Goal: Transaction & Acquisition: Purchase product/service

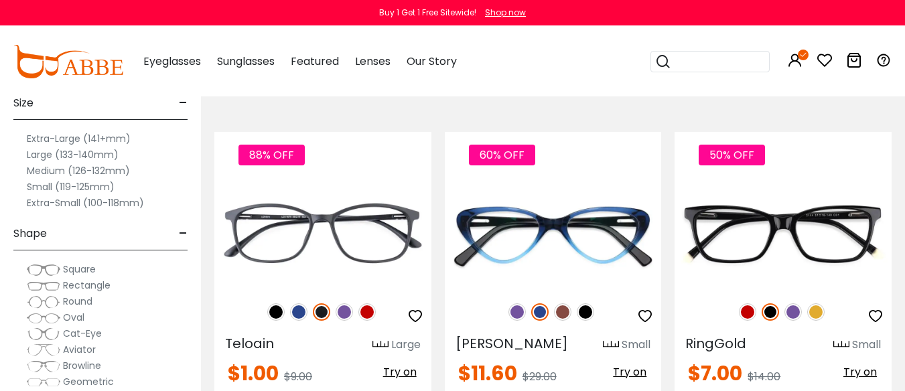
scroll to position [201, 0]
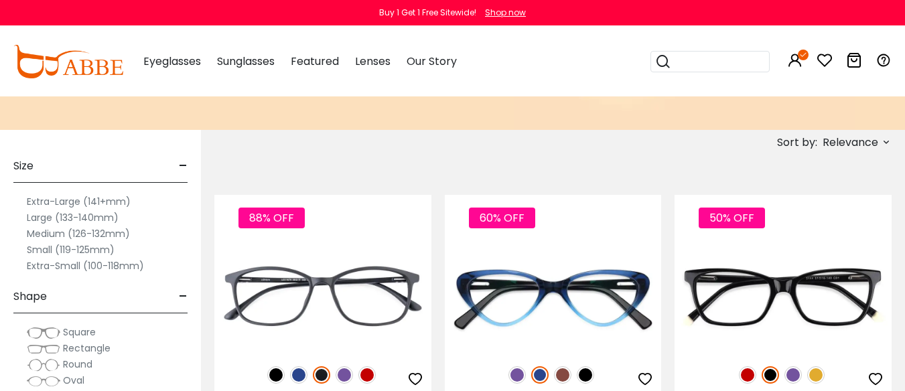
click at [736, 144] on div "Sort by: Relevance Relevance New Arrivals Best Sellers Prices High To Low Price…" at bounding box center [808, 142] width 168 height 25
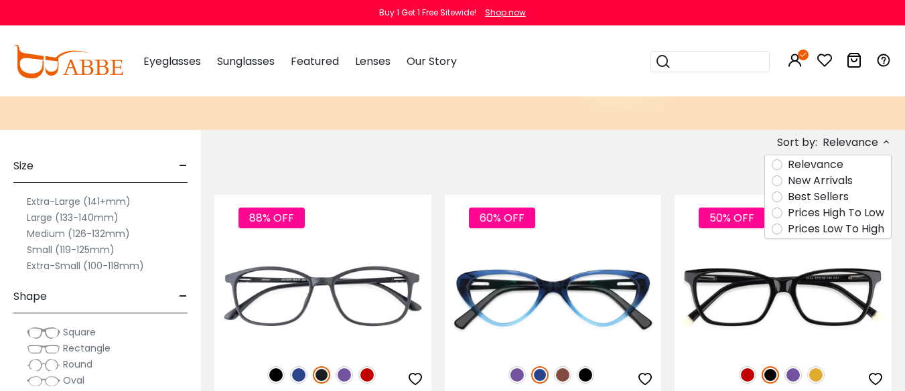
click at [811, 228] on label "Prices Low To High" at bounding box center [836, 229] width 96 height 16
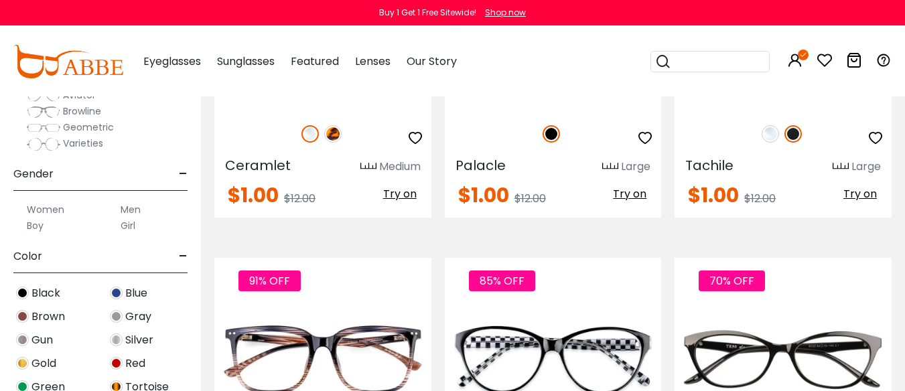
scroll to position [201, 0]
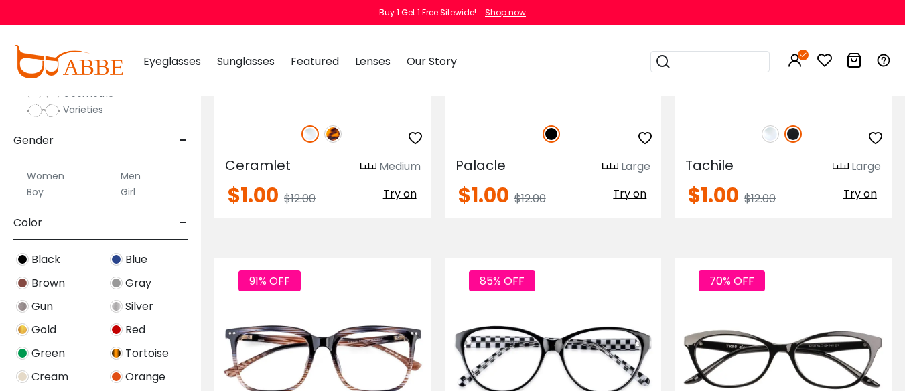
click at [51, 175] on label "Women" at bounding box center [46, 176] width 38 height 16
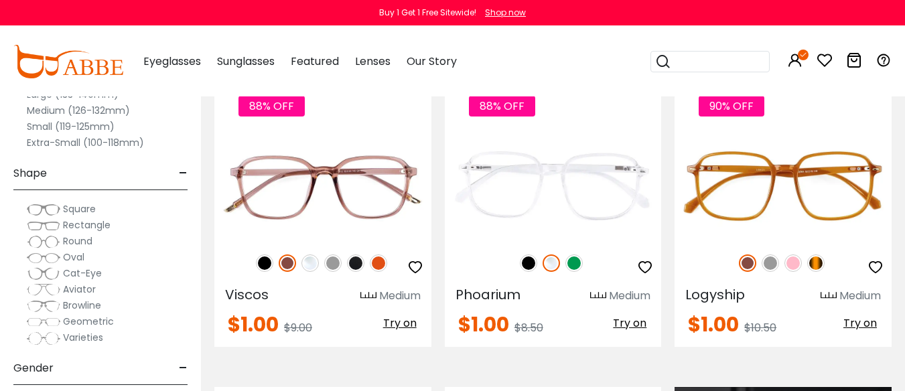
scroll to position [670, 0]
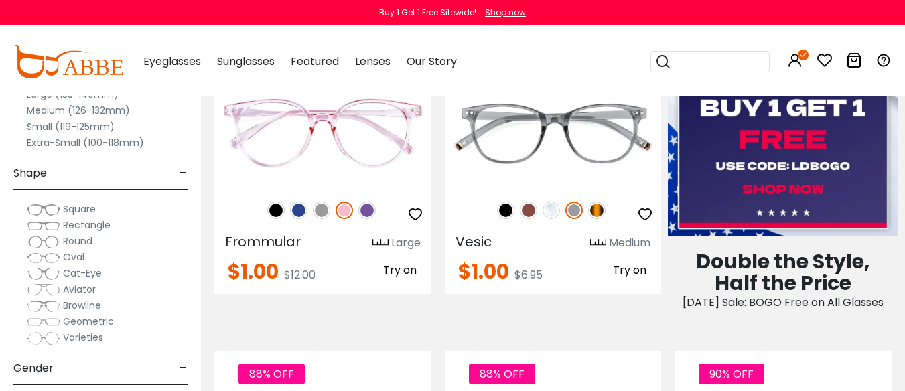
click at [83, 209] on span "Square" at bounding box center [79, 208] width 33 height 13
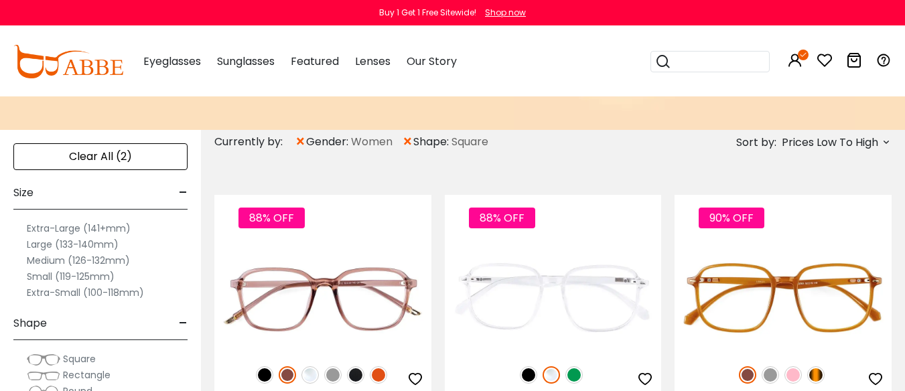
scroll to position [201, 0]
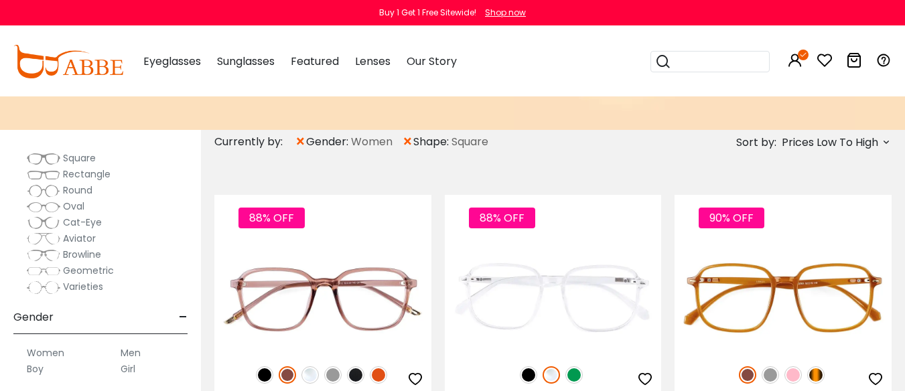
click at [75, 174] on span "Rectangle" at bounding box center [87, 174] width 48 height 13
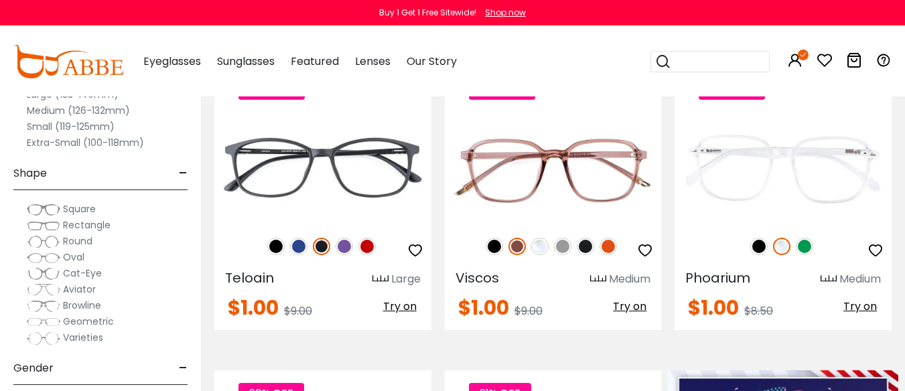
scroll to position [335, 0]
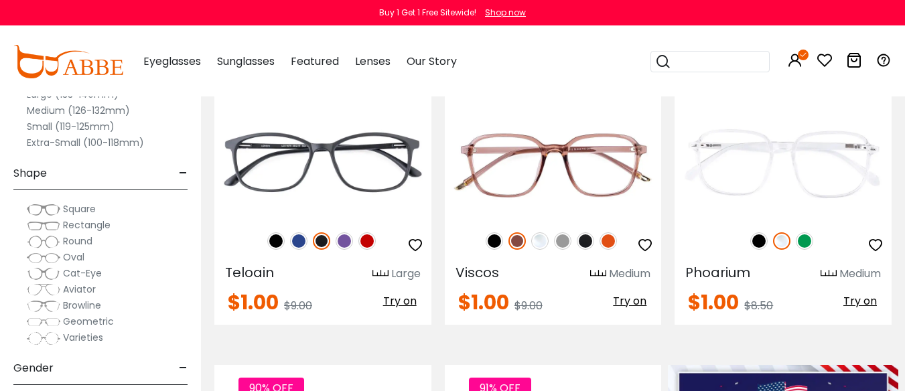
click at [92, 320] on span "Geometric" at bounding box center [88, 321] width 51 height 13
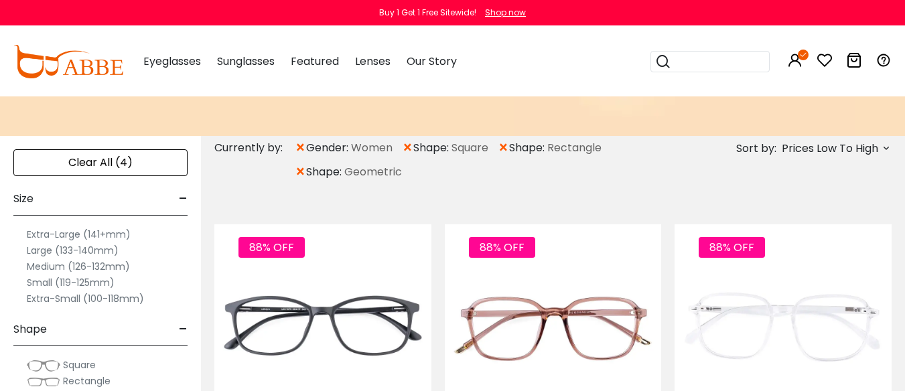
scroll to position [201, 0]
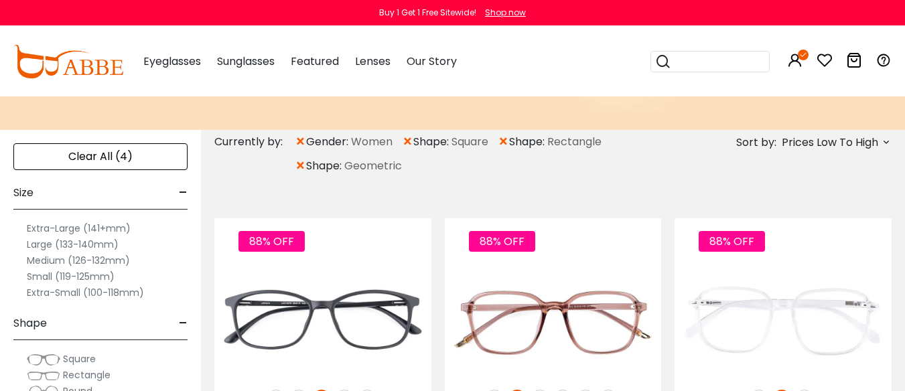
click at [78, 243] on label "Large (133-140mm)" at bounding box center [73, 245] width 92 height 16
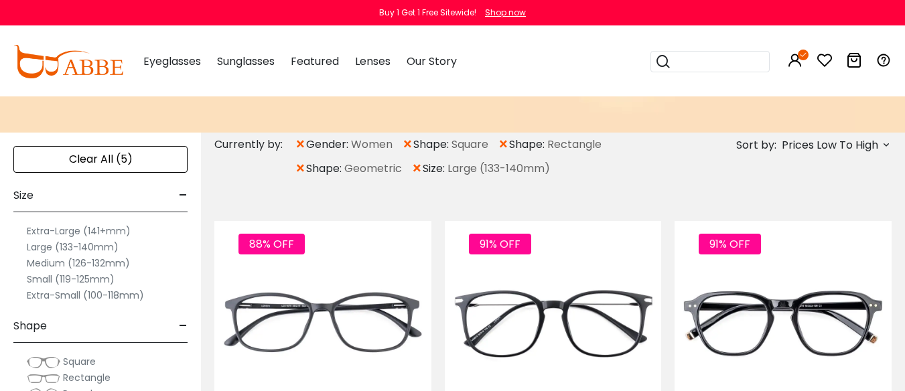
scroll to position [201, 0]
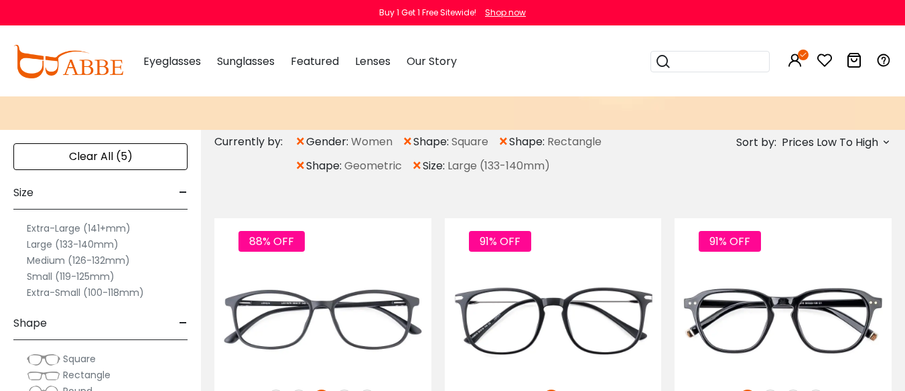
click at [62, 263] on label "Medium (126-132mm)" at bounding box center [78, 261] width 103 height 16
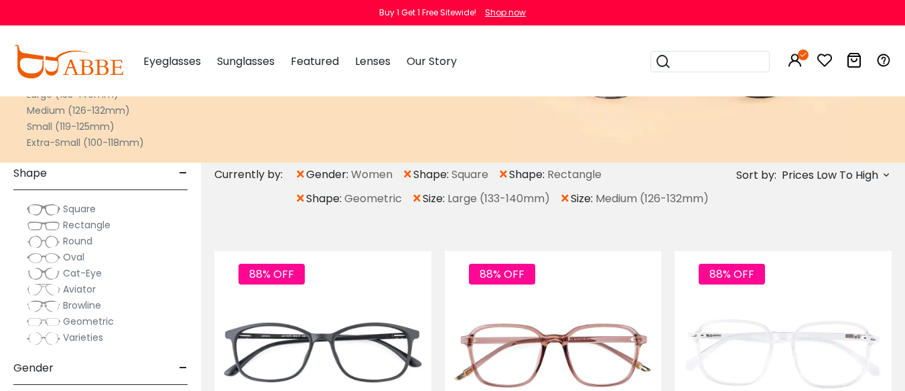
scroll to position [134, 0]
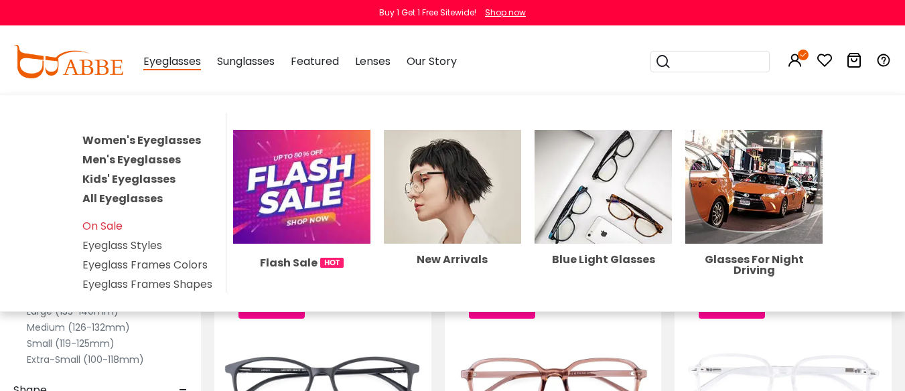
click at [284, 194] on img at bounding box center [301, 186] width 137 height 113
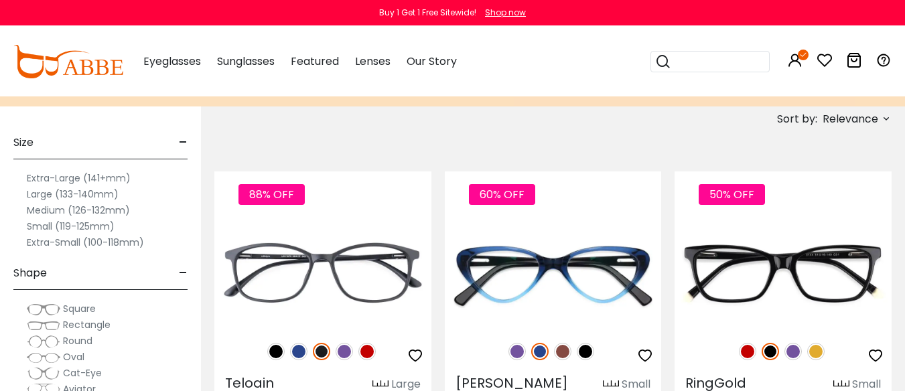
scroll to position [201, 0]
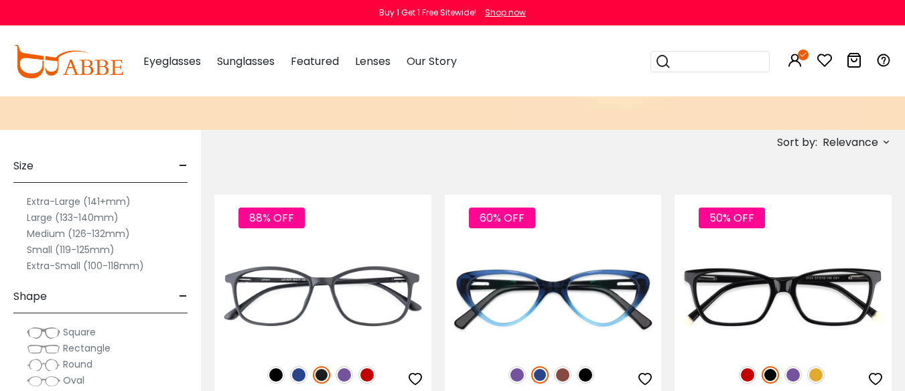
click at [44, 216] on label "Large (133-140mm)" at bounding box center [73, 218] width 92 height 16
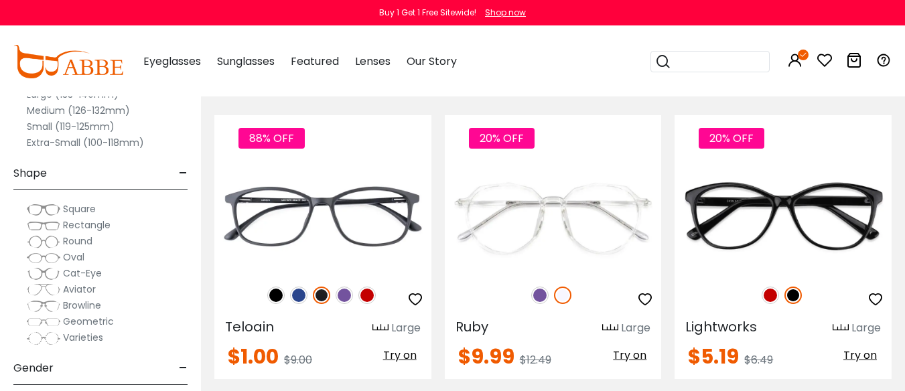
scroll to position [201, 0]
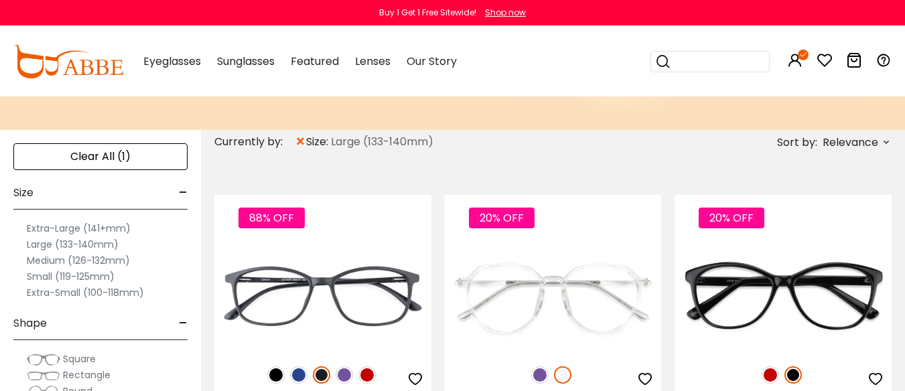
click at [64, 227] on label "Extra-Large (141+mm)" at bounding box center [79, 228] width 104 height 16
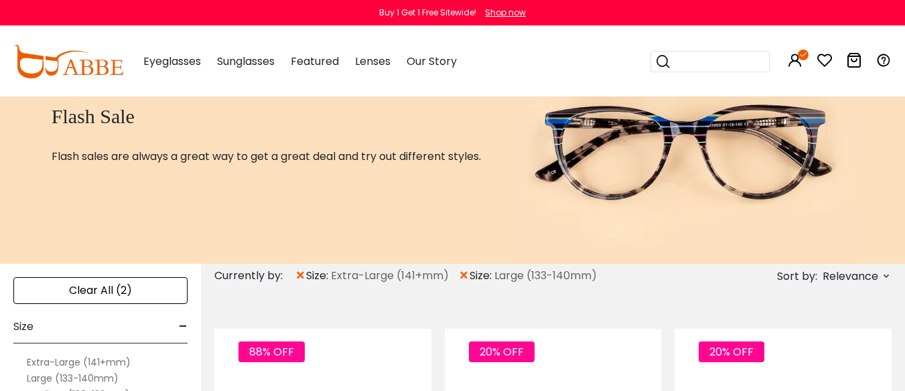
scroll to position [134, 0]
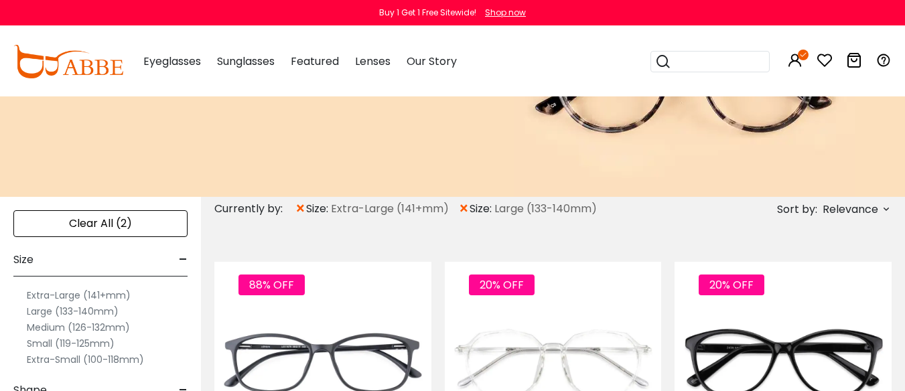
click at [882, 210] on icon at bounding box center [886, 209] width 11 height 11
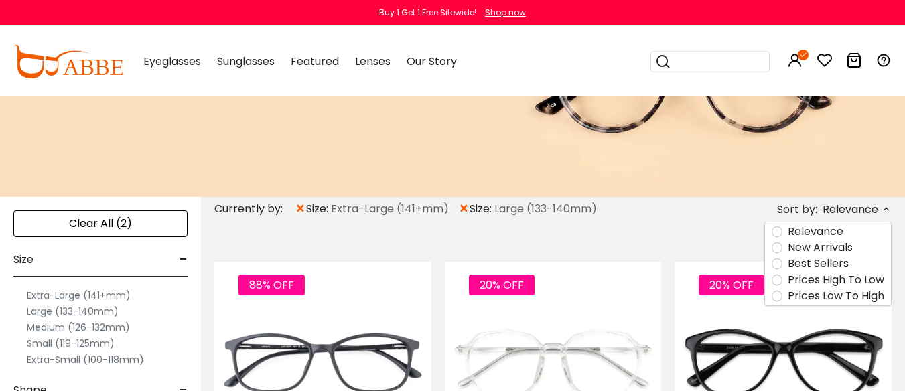
click at [819, 295] on label "Prices Low To High" at bounding box center [836, 296] width 96 height 16
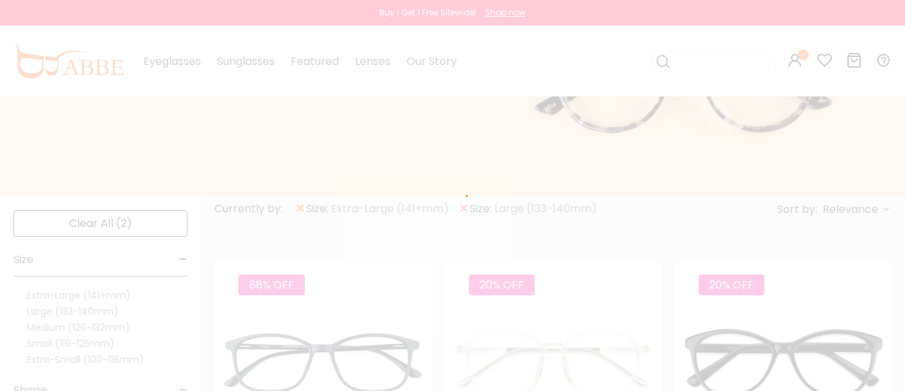
scroll to position [62, 0]
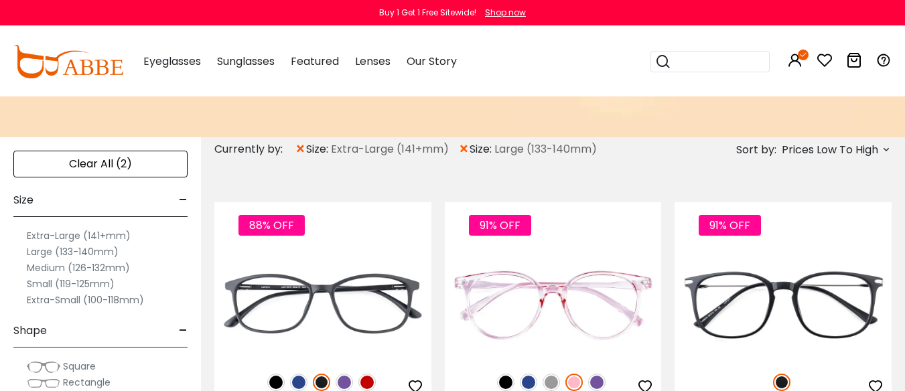
scroll to position [201, 0]
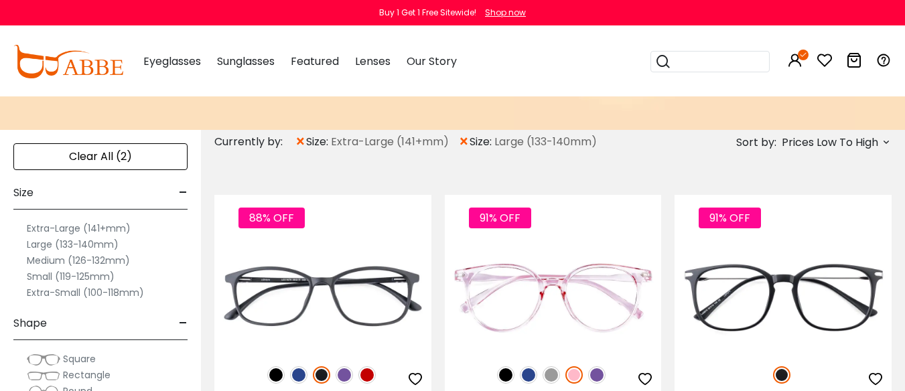
click at [106, 164] on div "Clear All (2)" at bounding box center [100, 156] width 174 height 27
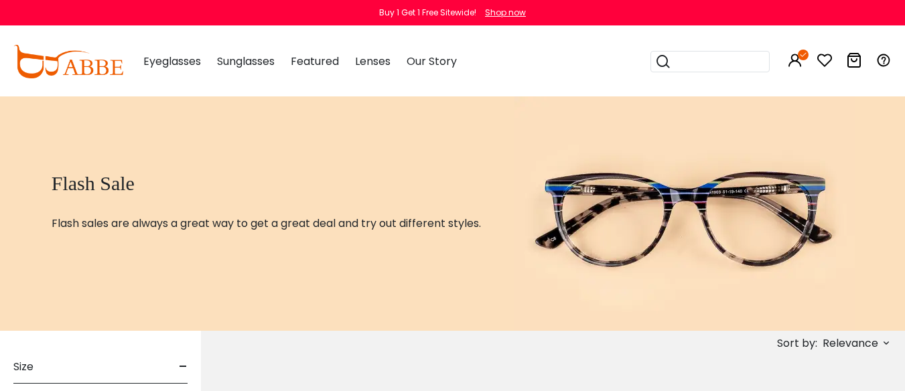
click at [884, 343] on icon at bounding box center [886, 343] width 11 height 11
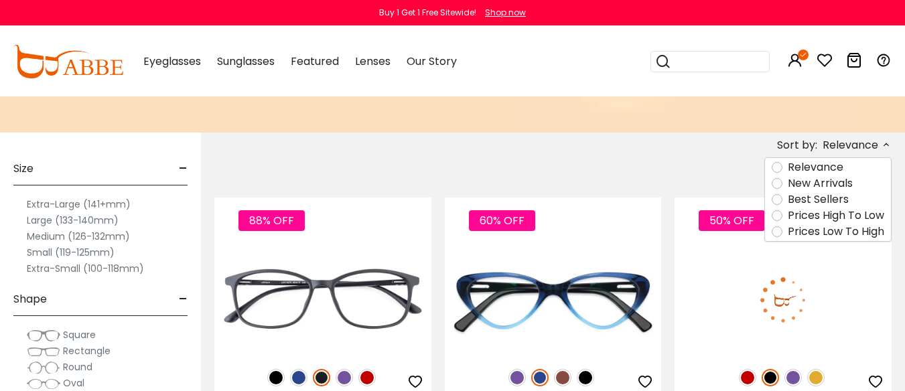
scroll to position [201, 0]
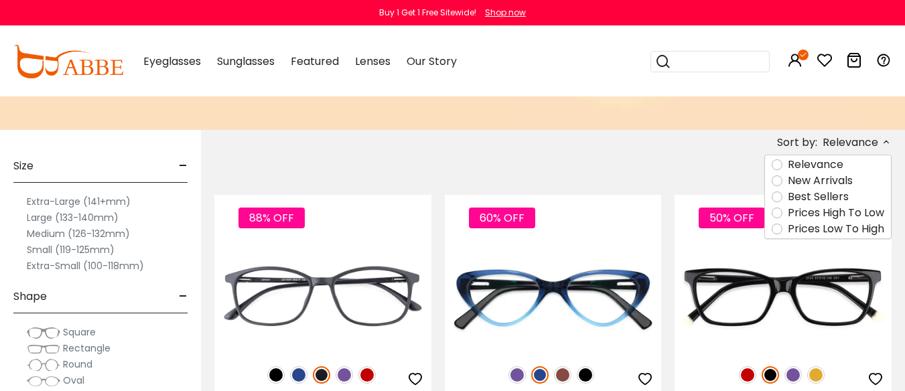
click at [803, 228] on label "Prices Low To High" at bounding box center [836, 229] width 96 height 16
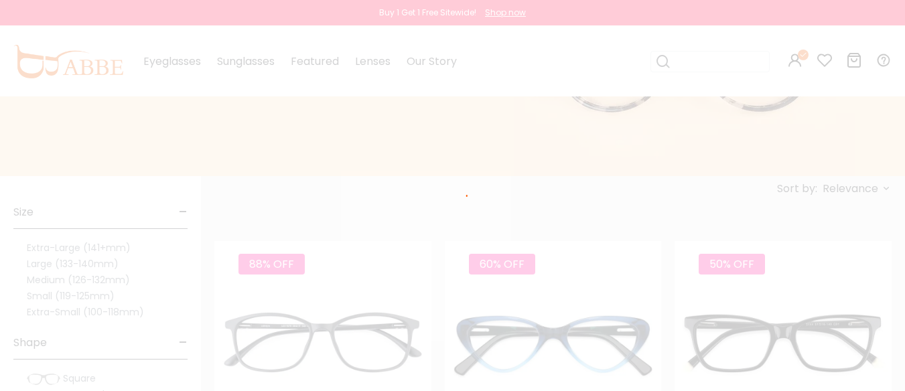
scroll to position [112, 0]
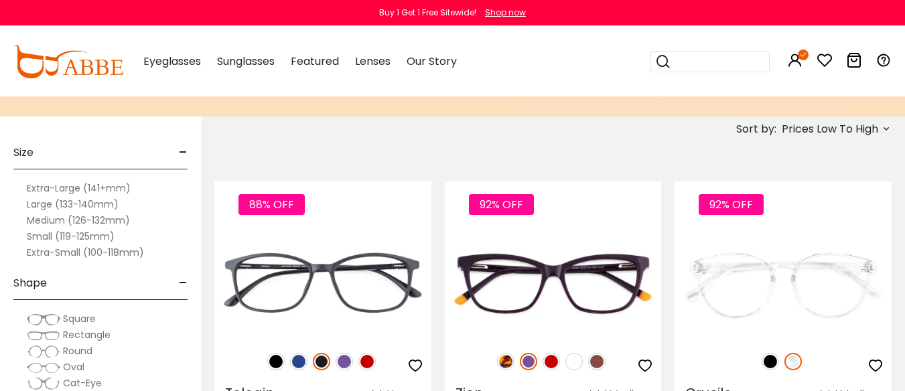
scroll to position [134, 0]
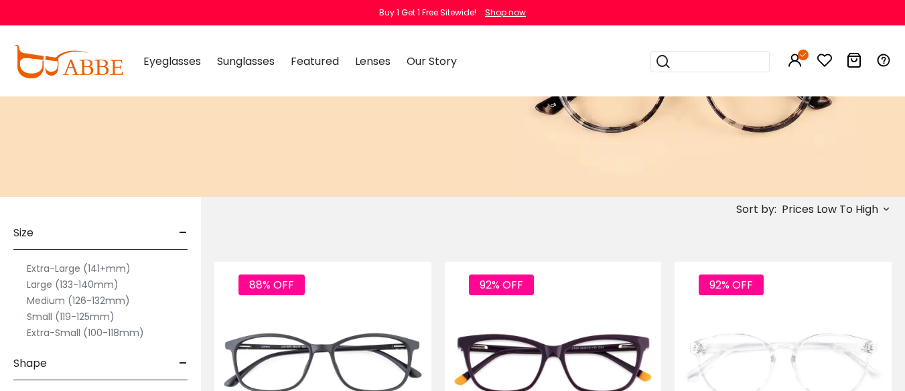
click at [58, 283] on label "Large (133-140mm)" at bounding box center [73, 285] width 92 height 16
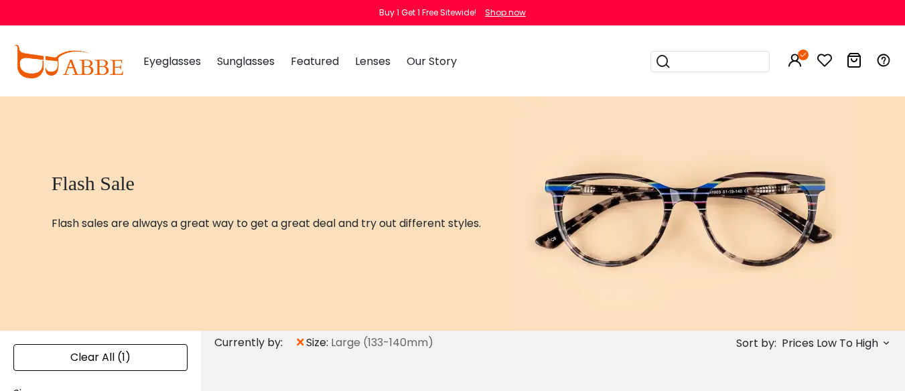
click at [84, 76] on img at bounding box center [68, 62] width 110 height 34
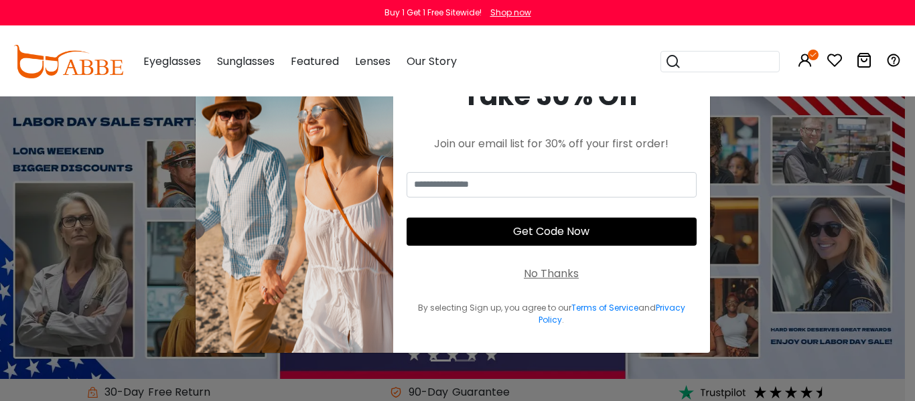
click at [547, 270] on div "No Thanks" at bounding box center [551, 274] width 55 height 16
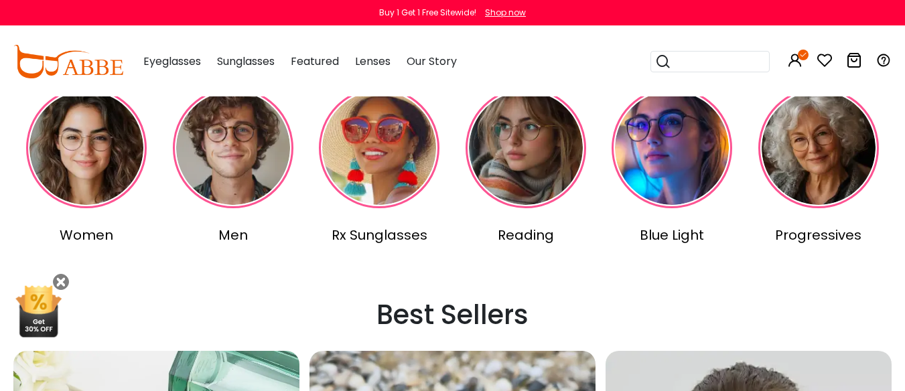
scroll to position [268, 0]
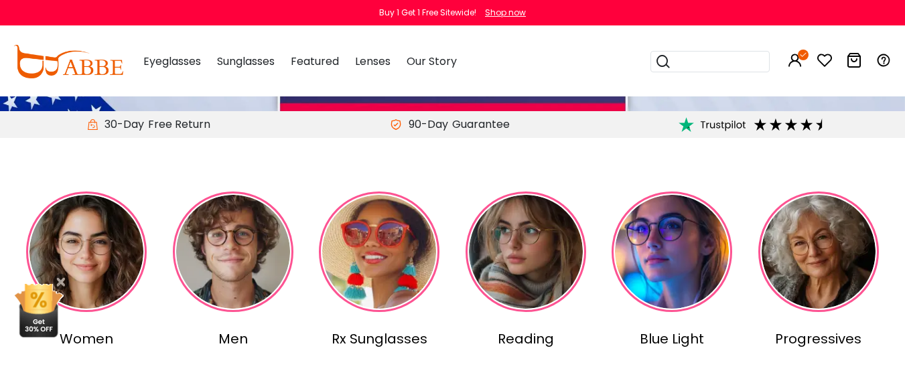
click at [395, 306] on img at bounding box center [379, 252] width 121 height 121
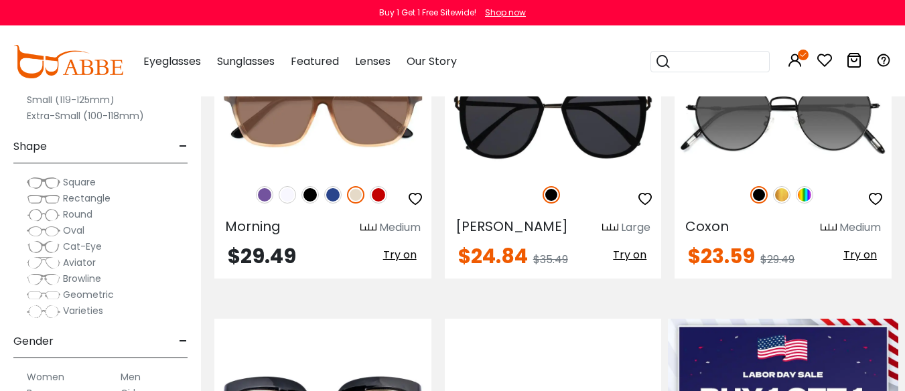
scroll to position [134, 0]
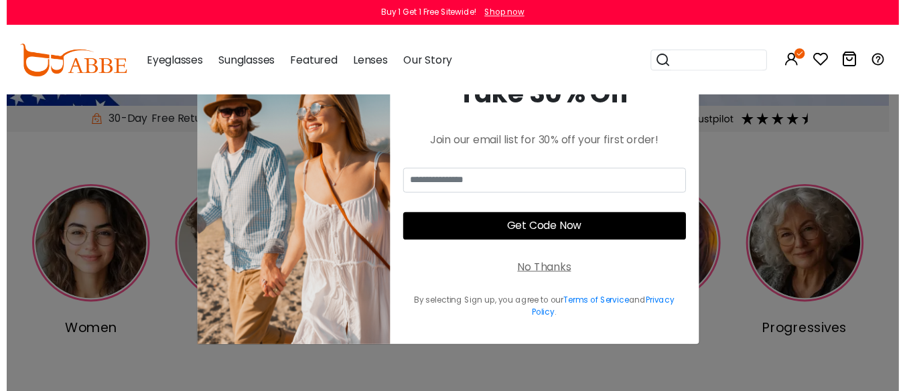
scroll to position [268, 0]
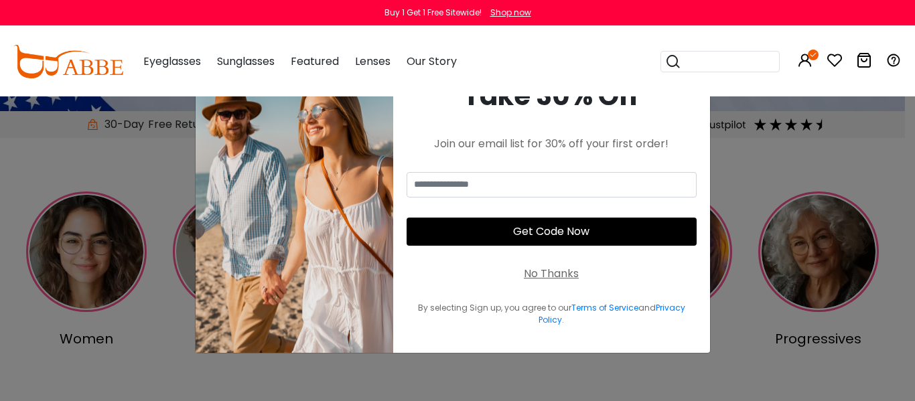
click at [553, 270] on div "No Thanks" at bounding box center [551, 274] width 55 height 16
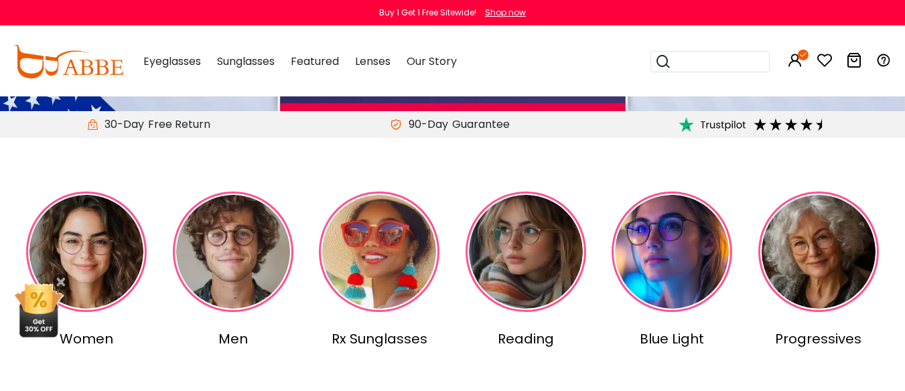
click at [86, 241] on img at bounding box center [86, 252] width 121 height 121
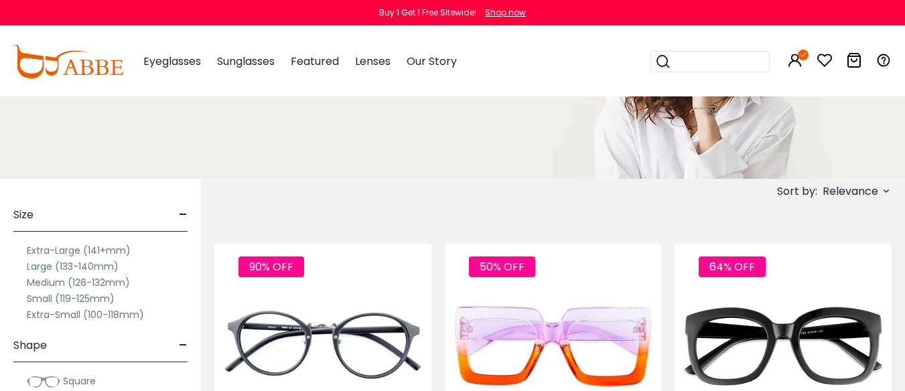
scroll to position [134, 0]
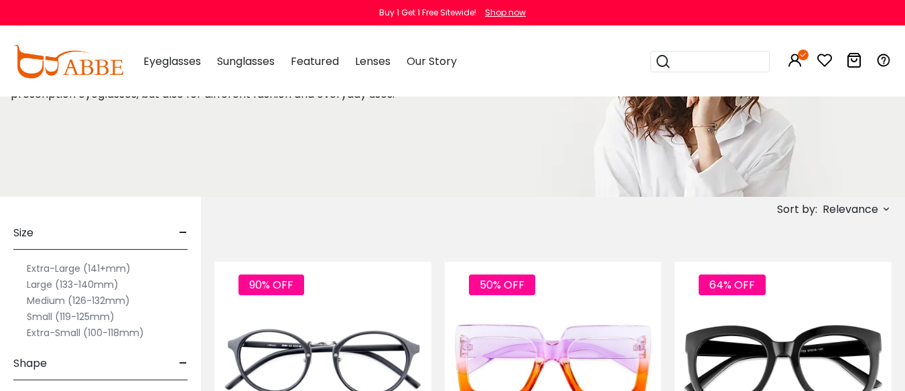
click at [44, 283] on label "Large (133-140mm)" at bounding box center [73, 285] width 92 height 16
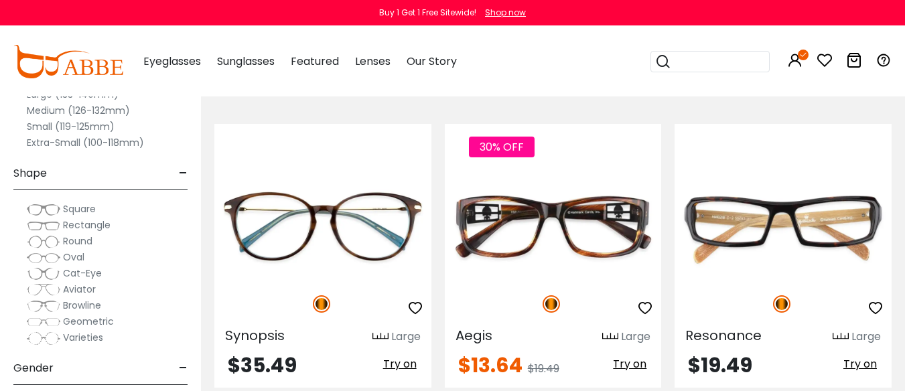
scroll to position [6232, 0]
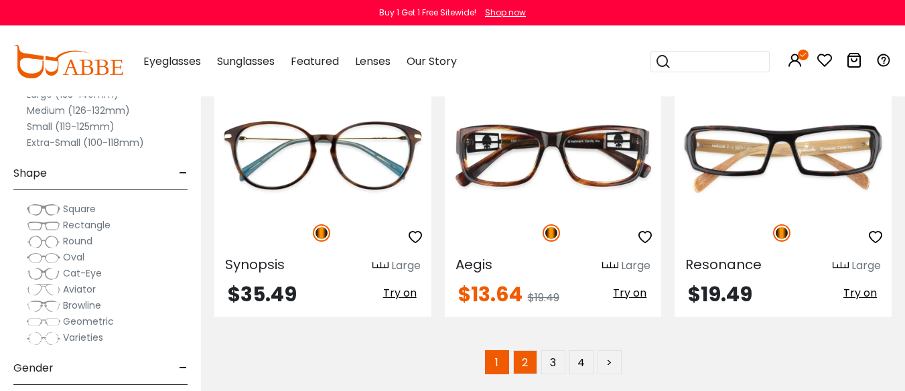
click at [532, 350] on link "2" at bounding box center [525, 362] width 24 height 24
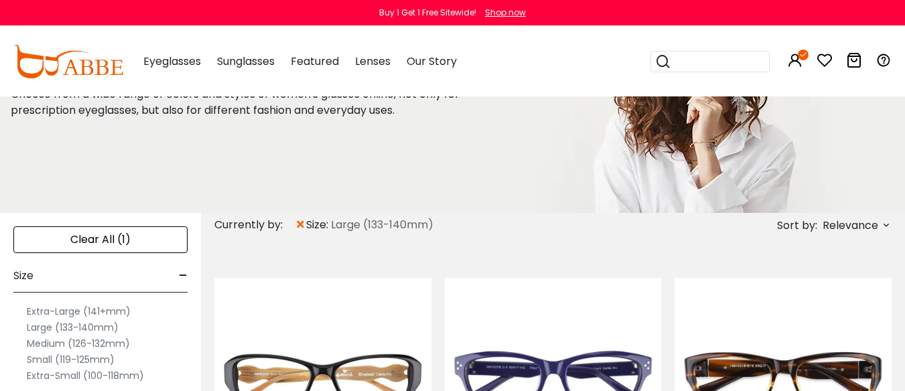
scroll to position [134, 0]
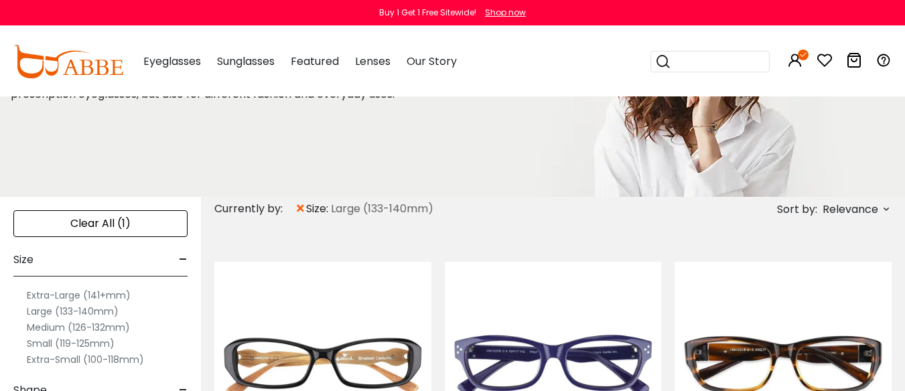
click at [886, 207] on icon at bounding box center [886, 209] width 11 height 11
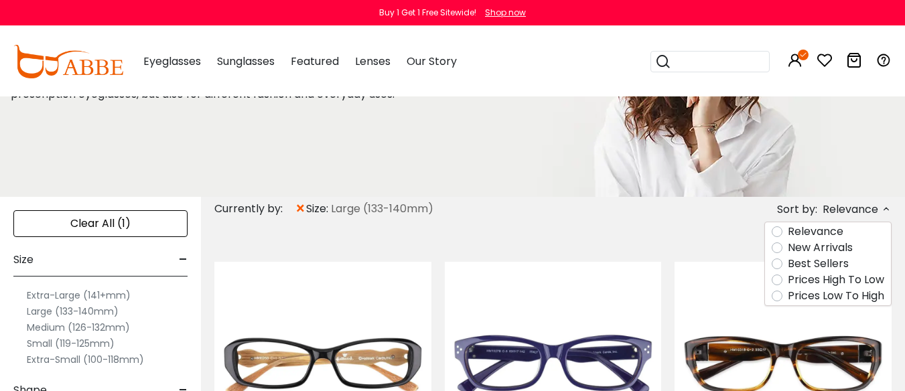
click at [866, 279] on label "Prices High To Low" at bounding box center [836, 280] width 96 height 16
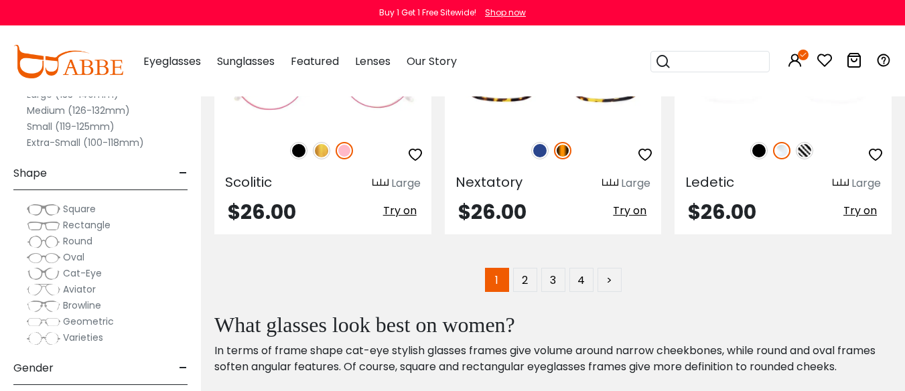
scroll to position [6232, 0]
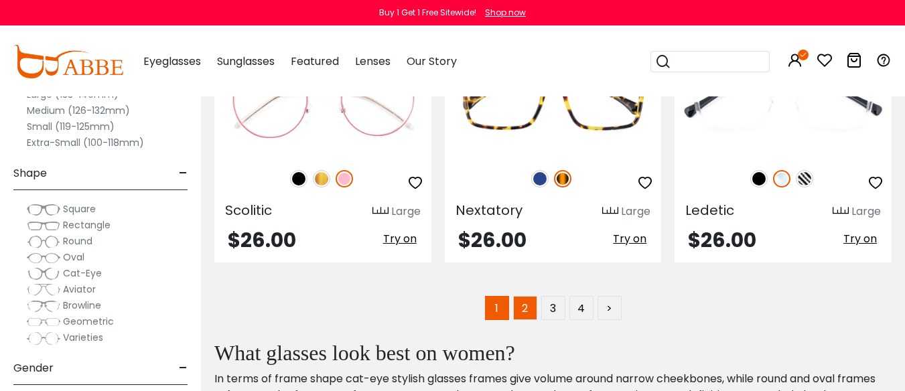
click at [526, 296] on link "2" at bounding box center [525, 308] width 24 height 24
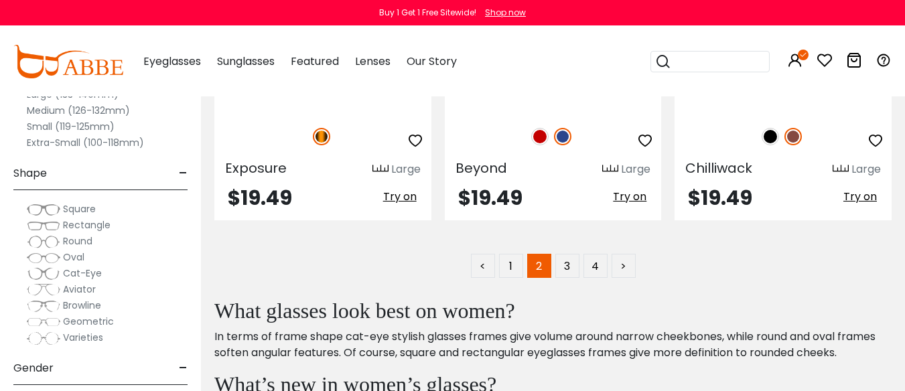
scroll to position [6299, 0]
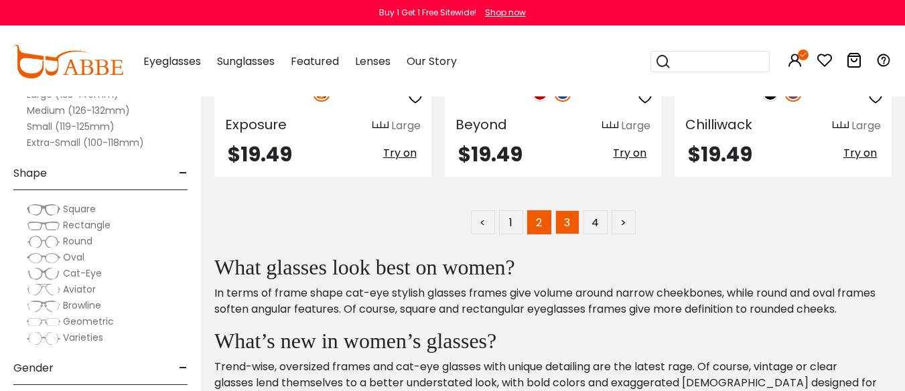
click at [567, 210] on link "3" at bounding box center [567, 222] width 24 height 24
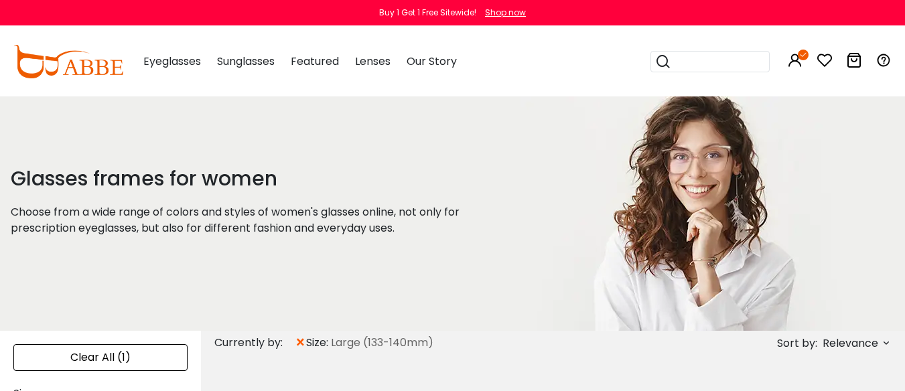
click at [700, 283] on img at bounding box center [691, 213] width 340 height 235
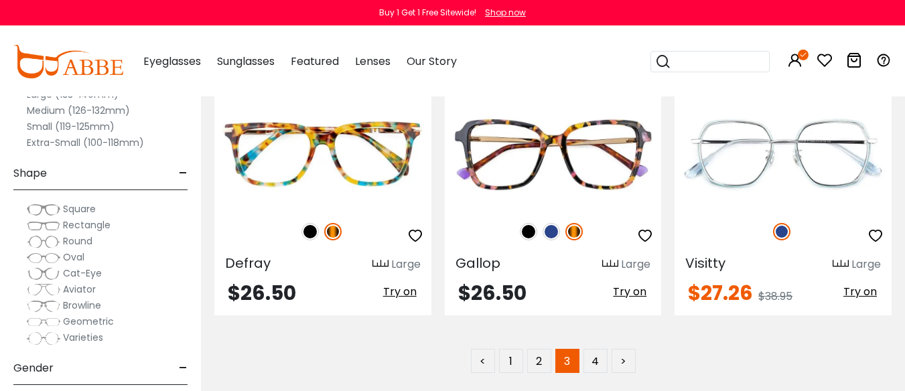
scroll to position [6165, 0]
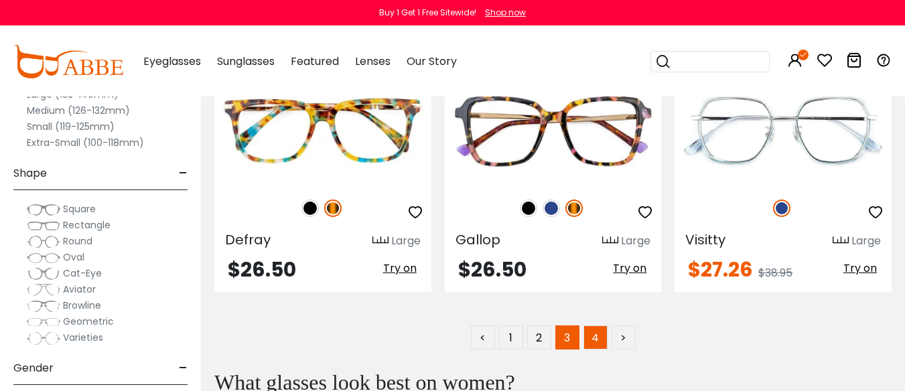
click at [602, 326] on link "4" at bounding box center [596, 338] width 24 height 24
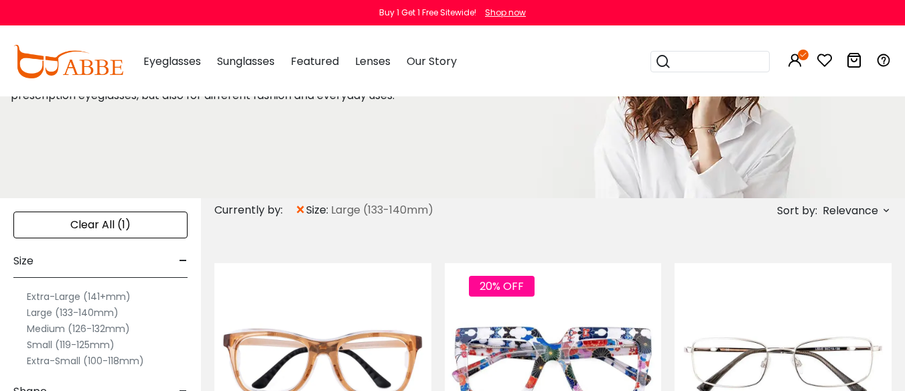
scroll to position [134, 0]
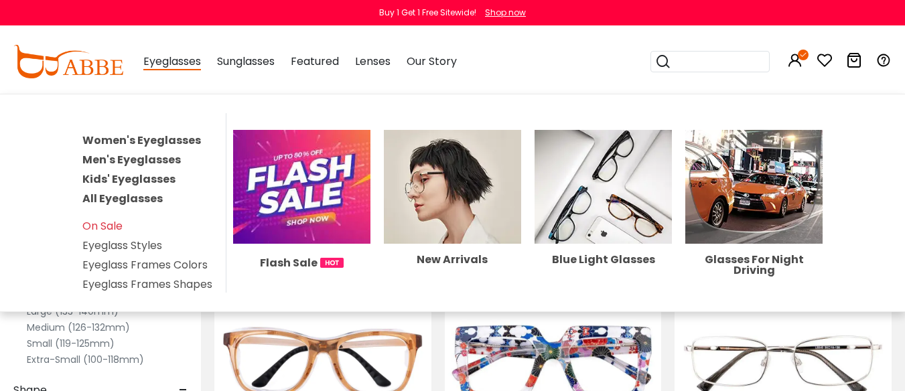
click at [115, 250] on link "Eyeglass Styles" at bounding box center [122, 245] width 80 height 15
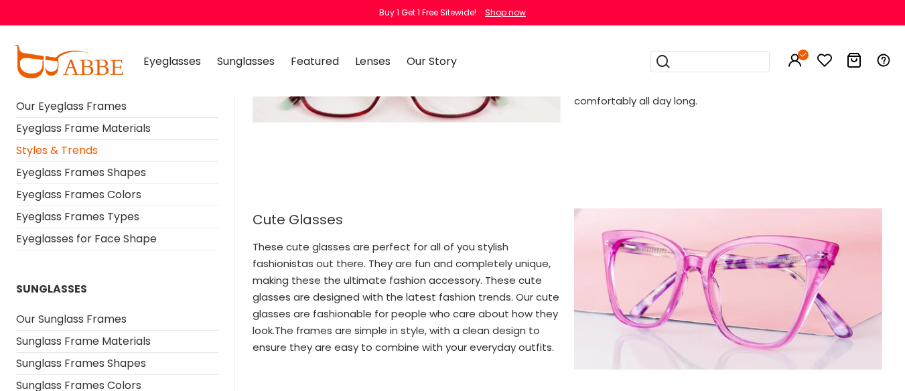
scroll to position [2144, 0]
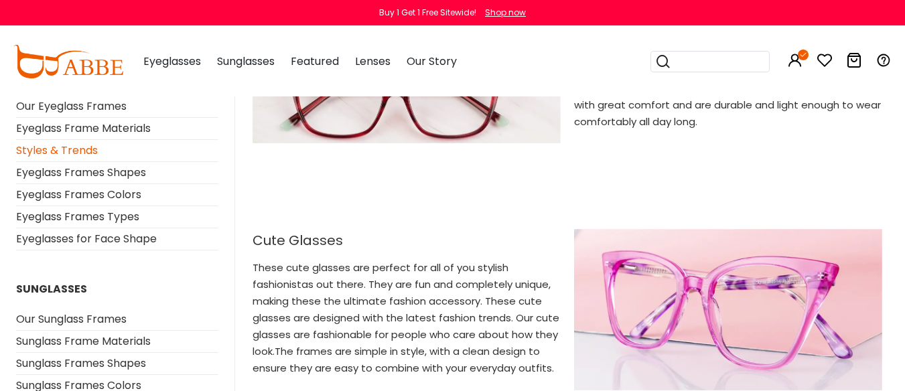
click at [740, 271] on img at bounding box center [728, 309] width 308 height 161
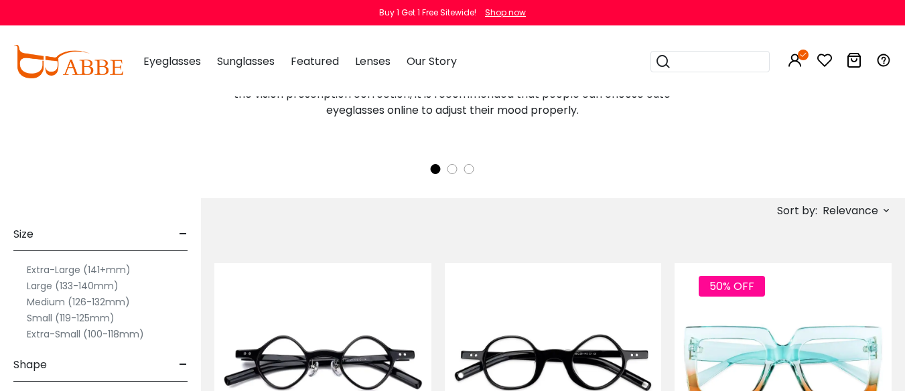
scroll to position [327, 0]
